Goal: Task Accomplishment & Management: Manage account settings

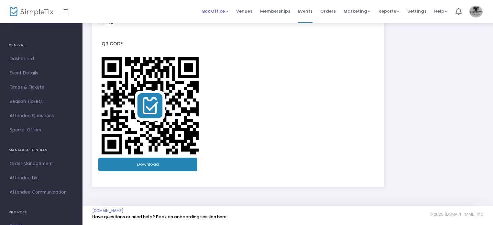
click at [222, 10] on span "Box Office" at bounding box center [215, 11] width 26 height 6
click at [388, 10] on span "Reports" at bounding box center [388, 11] width 21 height 6
click at [394, 33] on li "Sales Reports" at bounding box center [399, 34] width 42 height 13
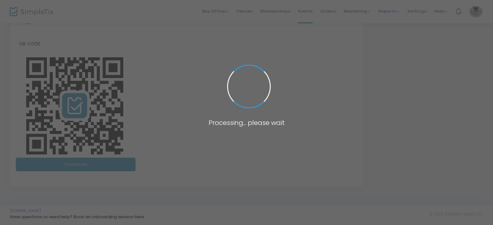
scroll to position [154, 0]
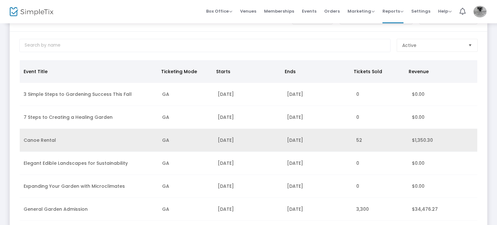
scroll to position [32, 0]
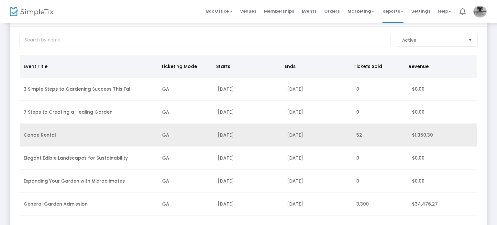
click at [298, 134] on td "[DATE]" at bounding box center [317, 135] width 69 height 23
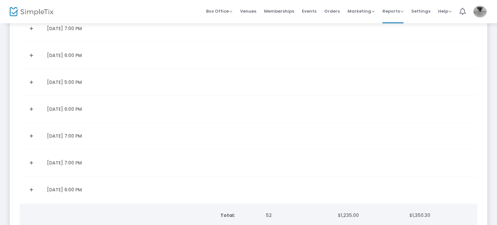
scroll to position [911, 0]
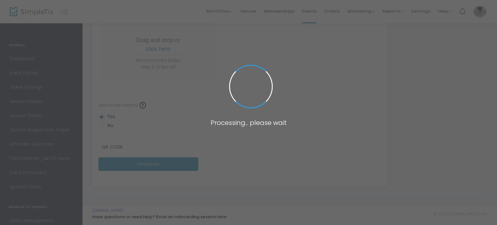
scroll to position [69, 0]
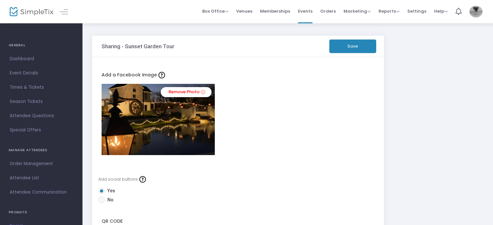
click at [479, 12] on img at bounding box center [475, 12] width 13 height 12
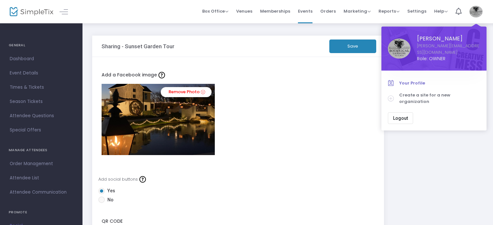
click at [418, 80] on span "Your Profile" at bounding box center [439, 83] width 81 height 6
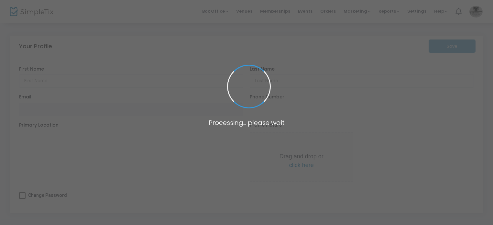
type input "Britney"
type input "Rohner"
type input "[PERSON_NAME][EMAIL_ADDRESS][DOMAIN_NAME]"
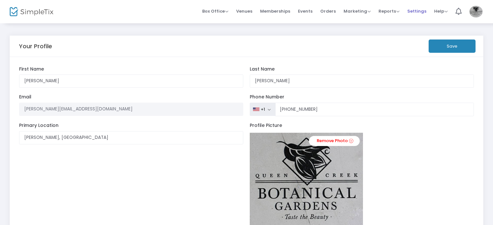
click at [415, 12] on span "Settings" at bounding box center [416, 11] width 19 height 16
